Goal: Information Seeking & Learning: Stay updated

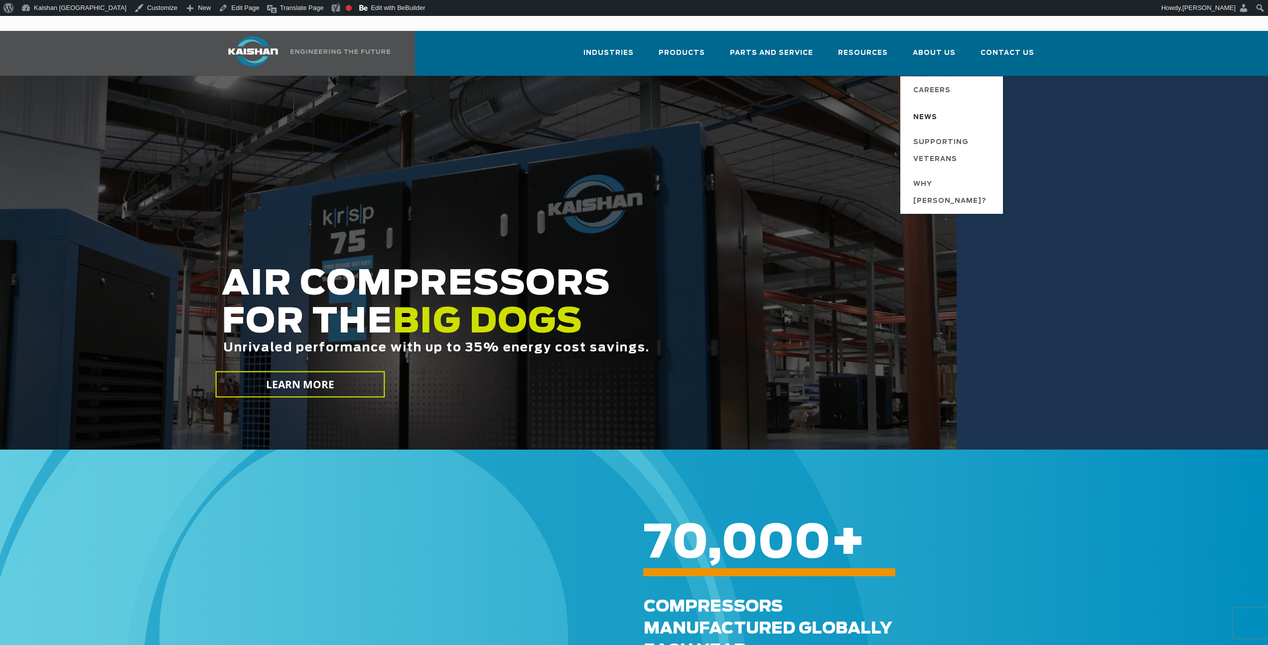
click at [932, 109] on span "News" at bounding box center [925, 117] width 24 height 17
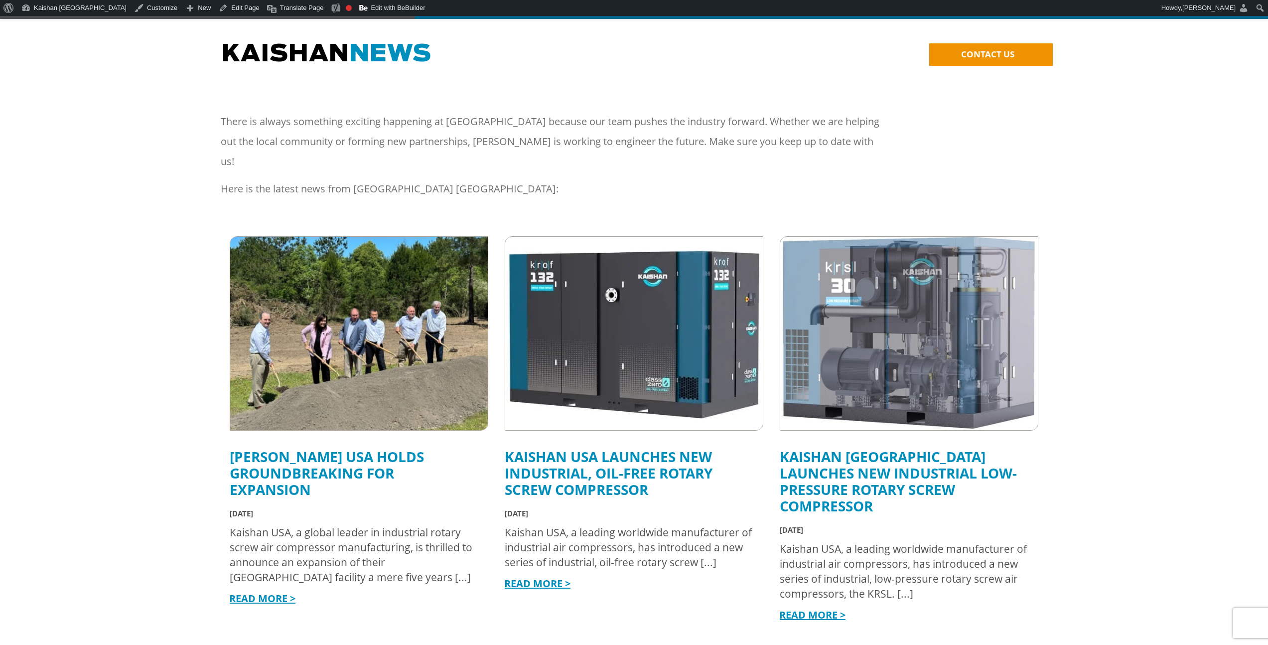
scroll to position [94, 0]
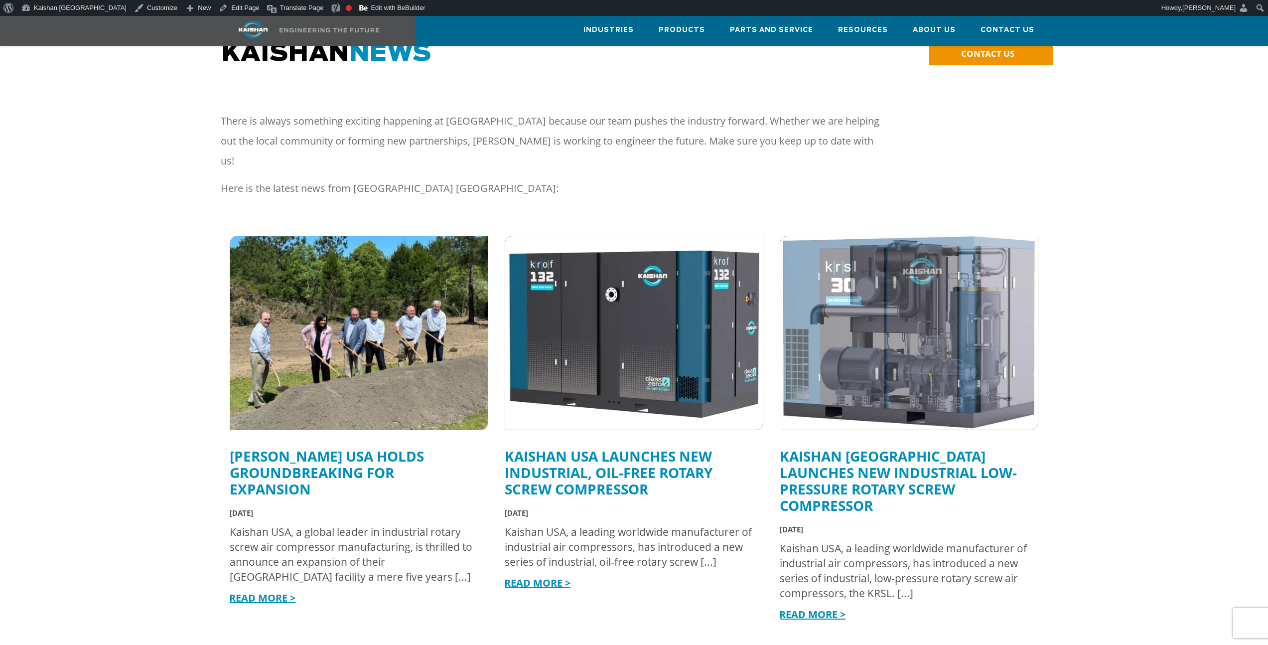
click at [320, 256] on img at bounding box center [358, 333] width 283 height 212
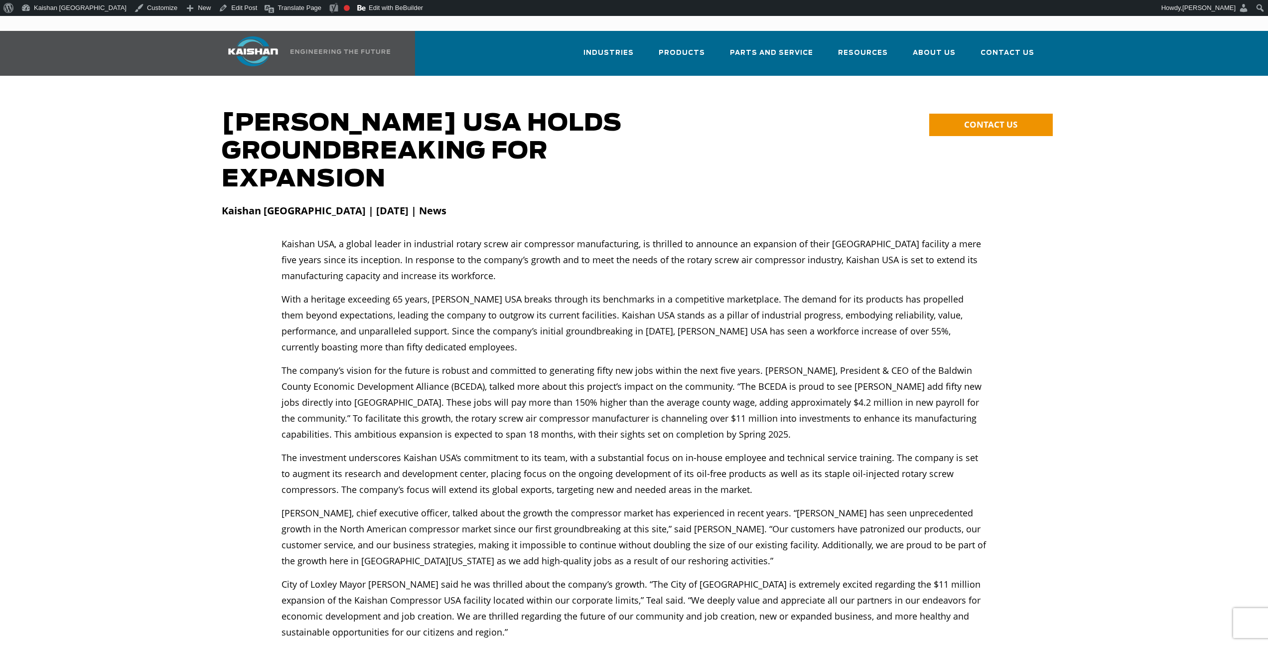
drag, startPoint x: 997, startPoint y: 111, endPoint x: 868, endPoint y: 60, distance: 138.9
click at [1000, 119] on span "CONTACT US" at bounding box center [990, 124] width 53 height 11
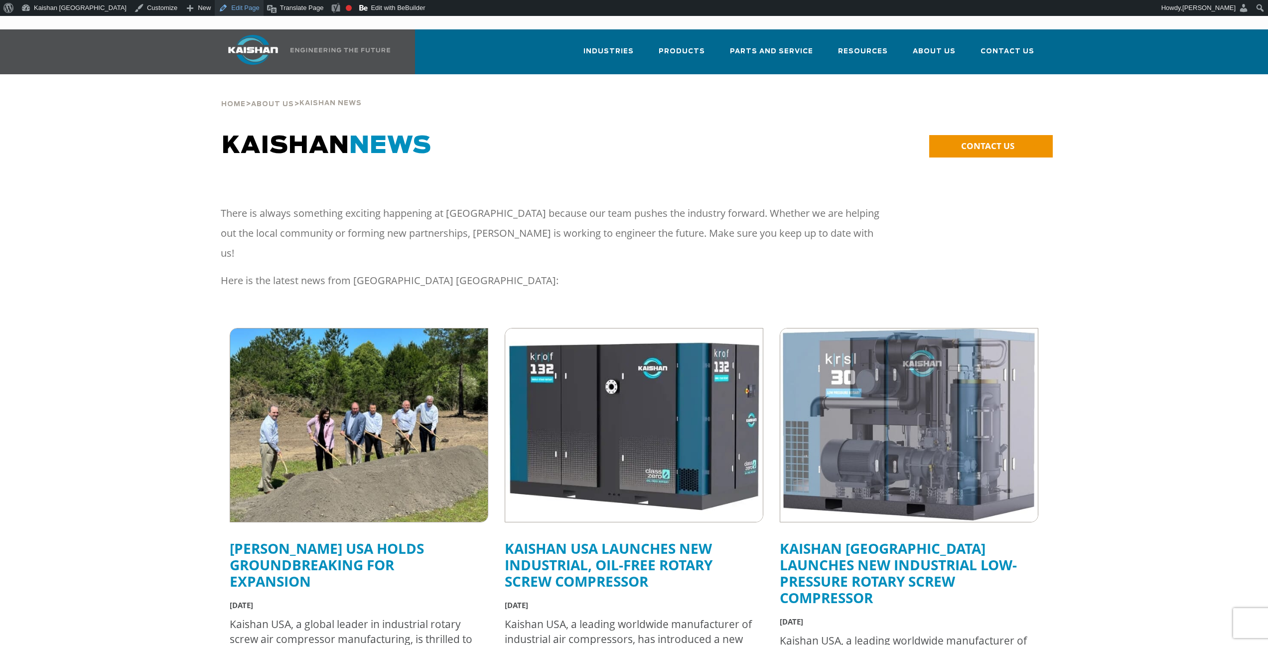
scroll to position [2, 0]
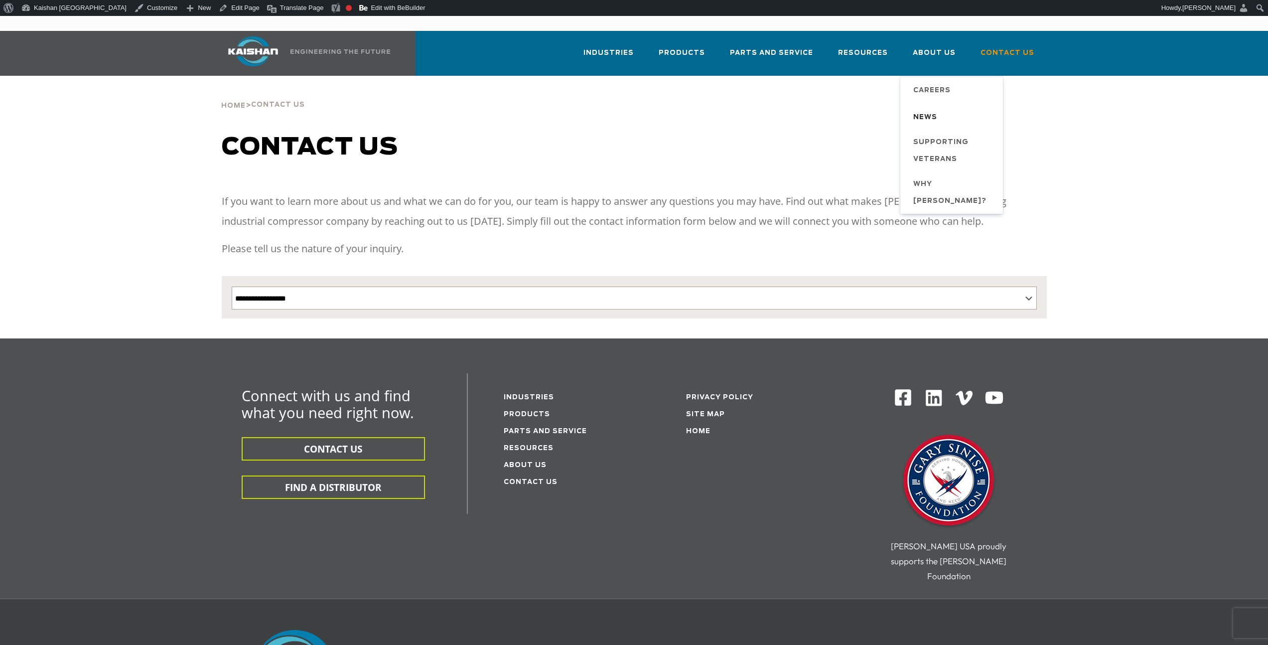
click at [925, 109] on span "News" at bounding box center [925, 117] width 24 height 17
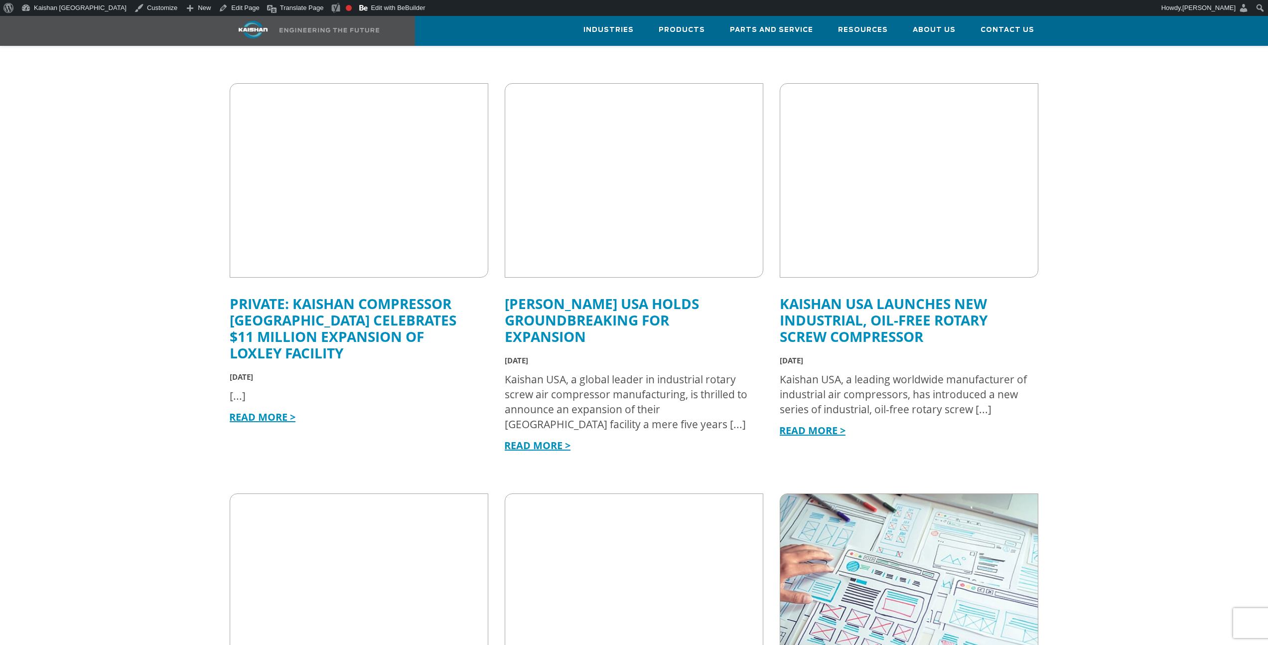
scroll to position [302, 0]
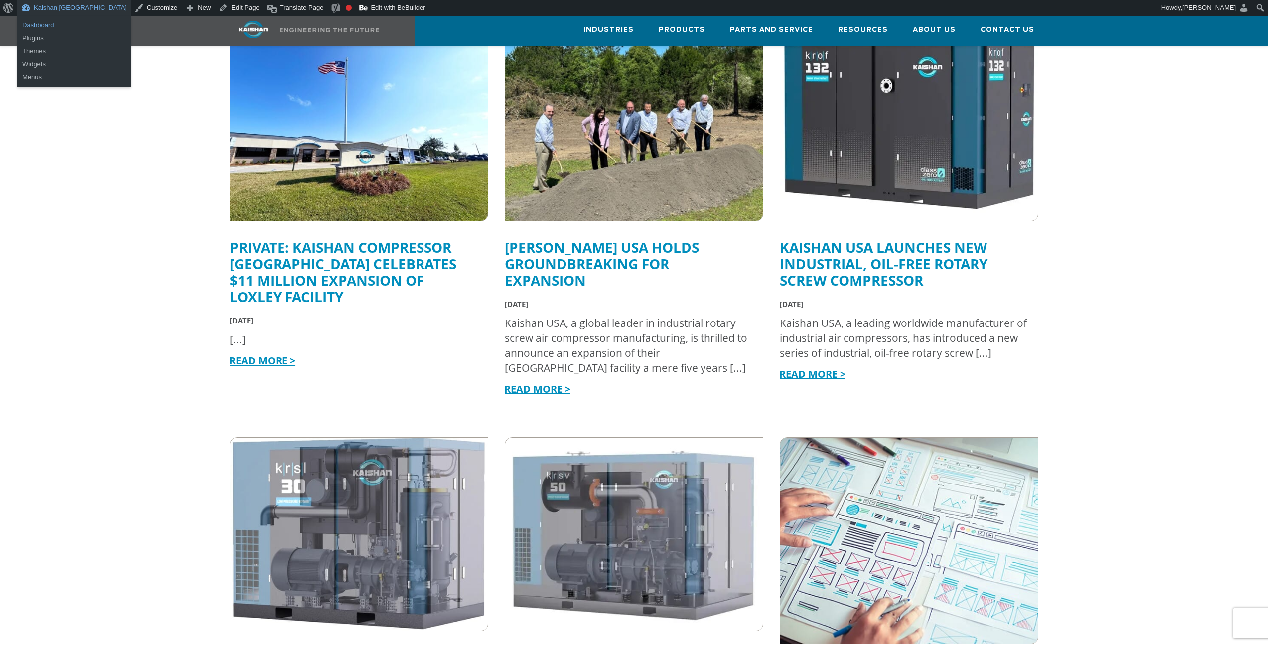
drag, startPoint x: 55, startPoint y: 24, endPoint x: 144, endPoint y: 0, distance: 92.2
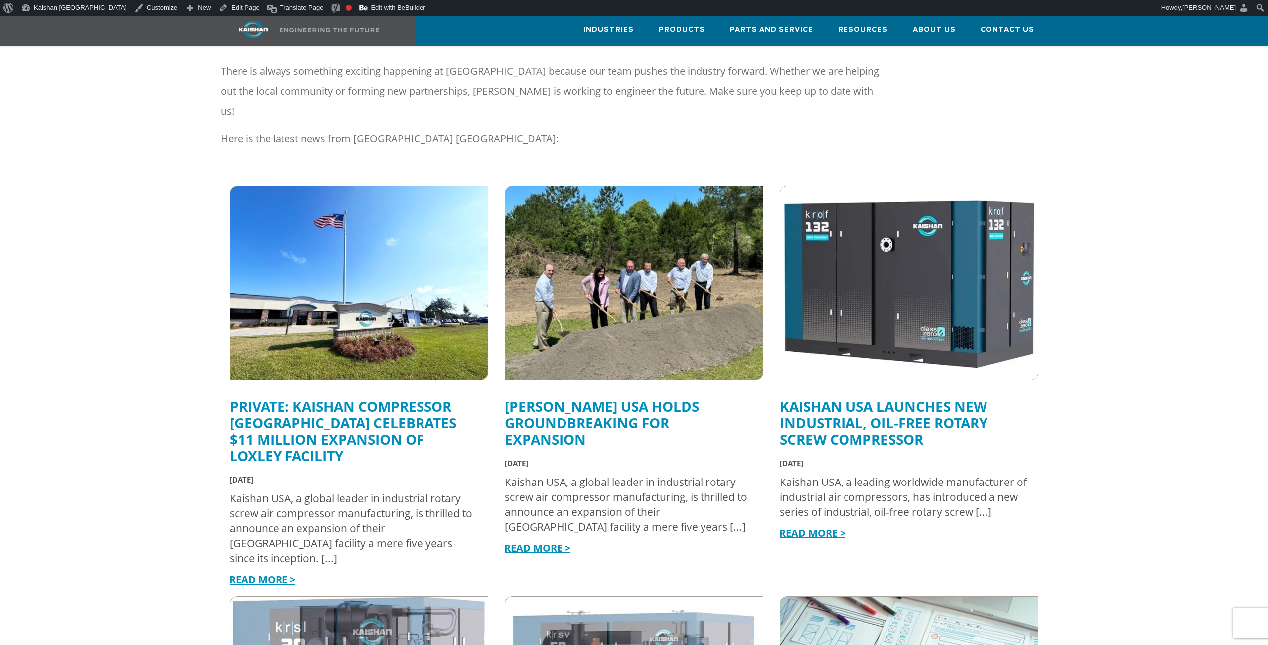
scroll to position [143, 0]
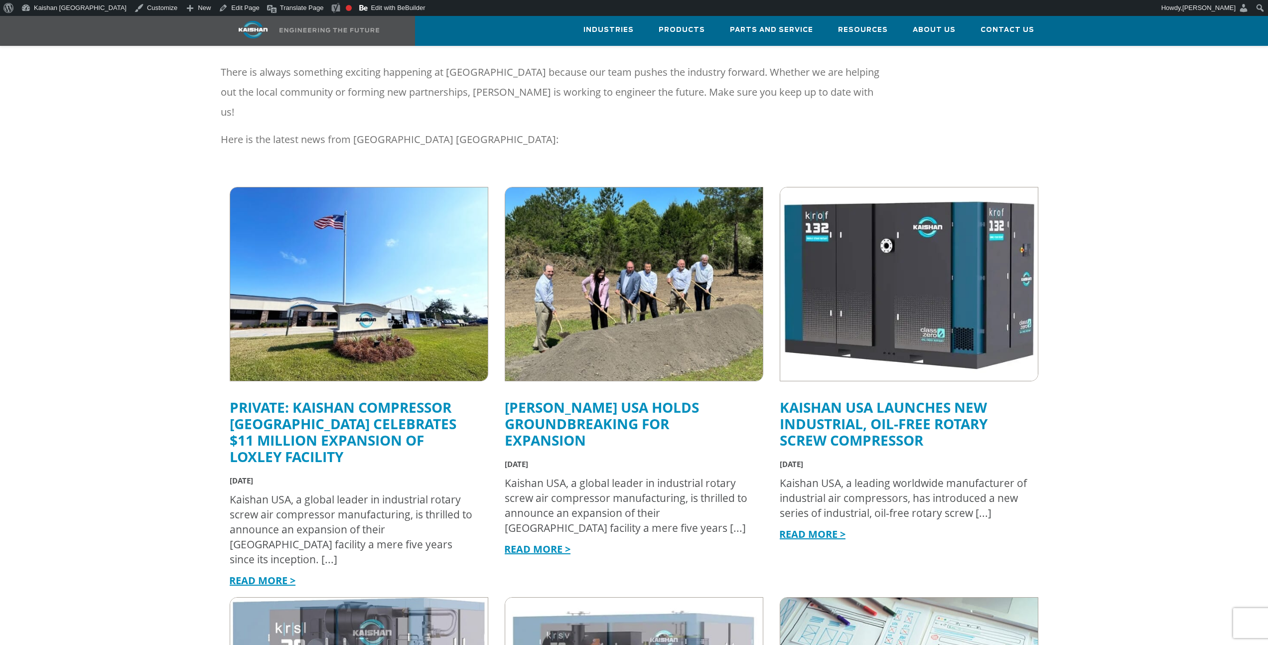
click at [288, 269] on img at bounding box center [358, 284] width 283 height 212
